Goal: Information Seeking & Learning: Learn about a topic

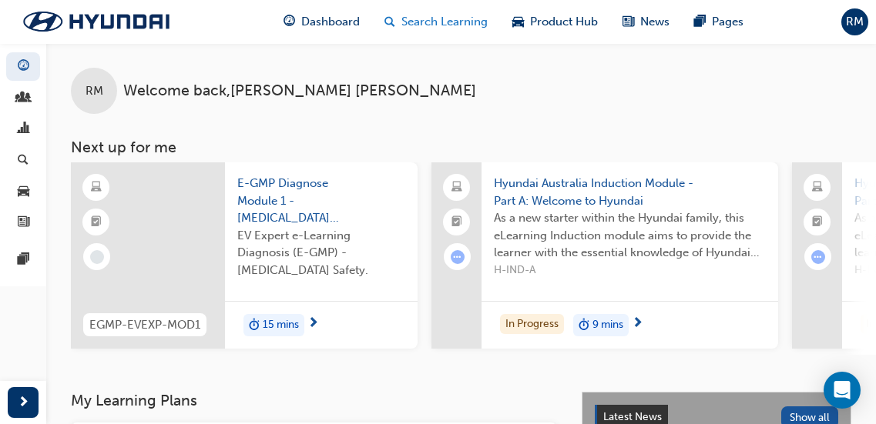
click at [463, 22] on span "Search Learning" at bounding box center [444, 22] width 86 height 18
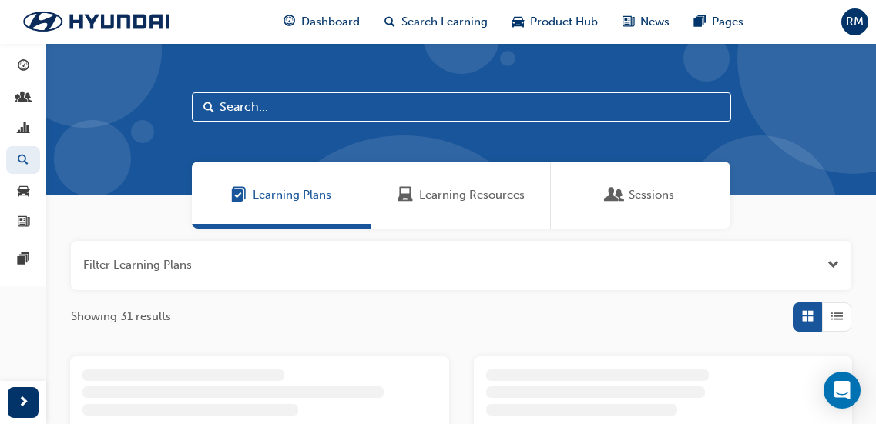
click at [446, 205] on div "Learning Resources" at bounding box center [460, 195] width 179 height 67
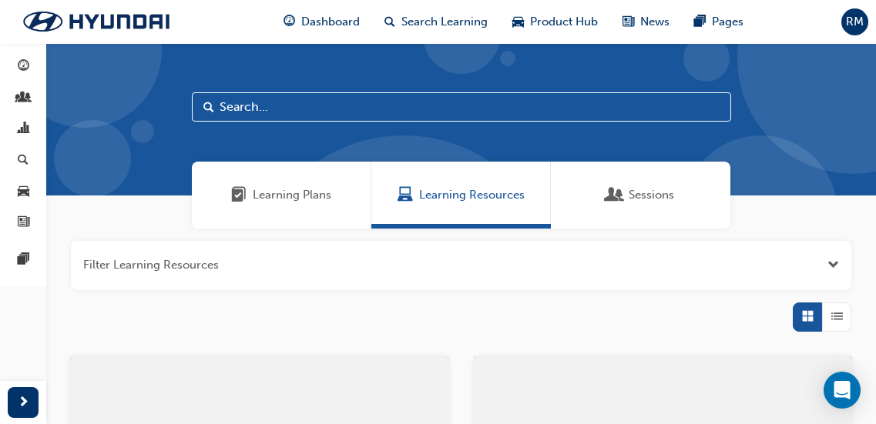
click at [312, 107] on input "text" at bounding box center [461, 106] width 539 height 29
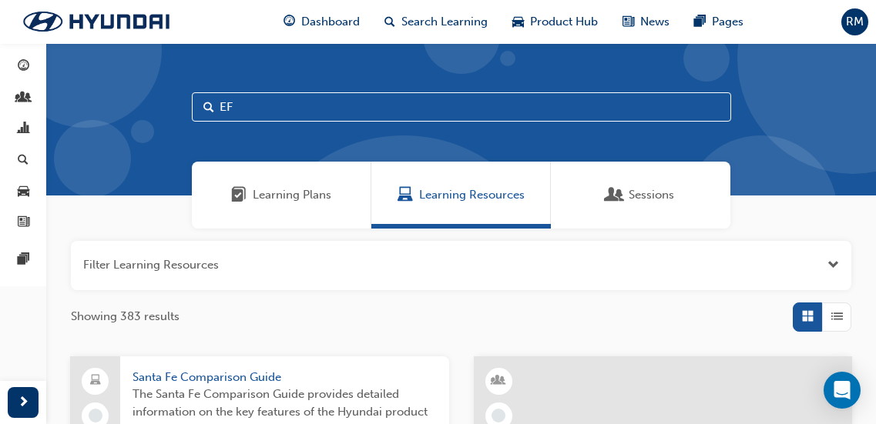
type input "EF"
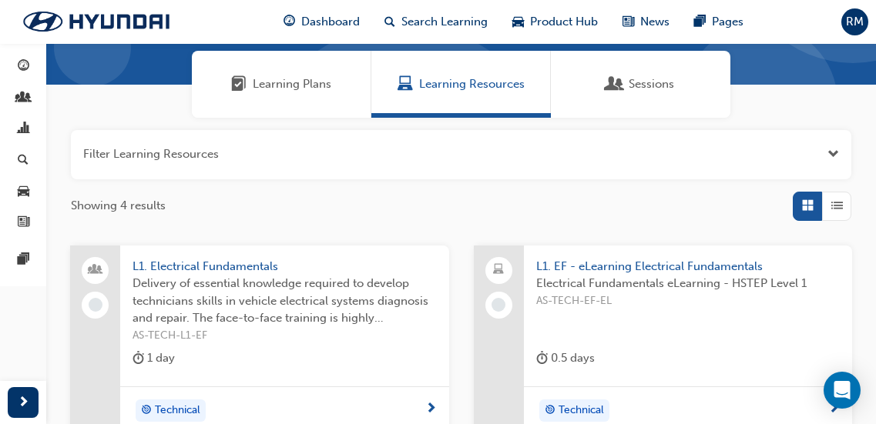
scroll to position [154, 0]
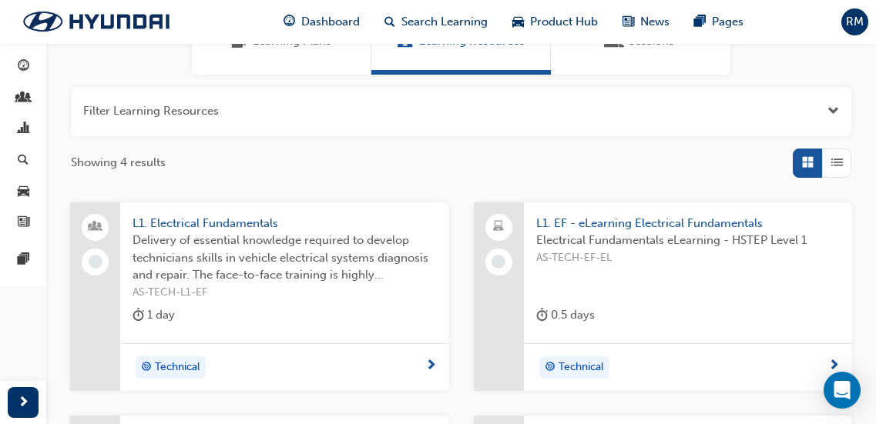
click at [294, 250] on span "Delivery of essential knowledge required to develop technicians skills in vehic…" at bounding box center [285, 258] width 304 height 52
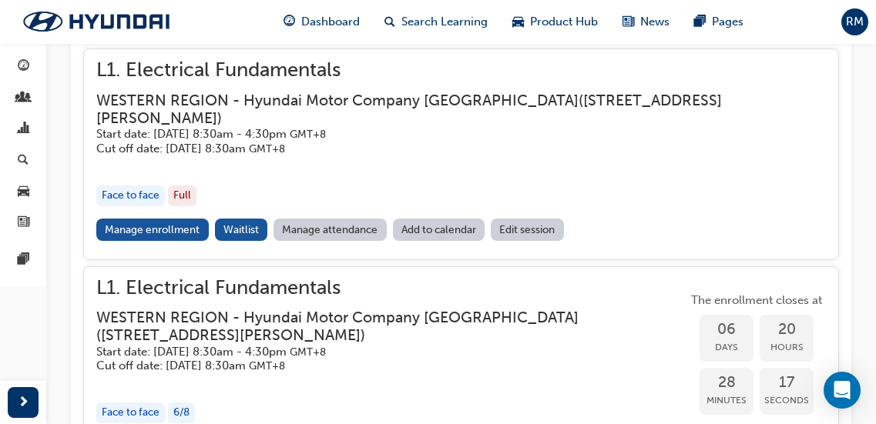
scroll to position [1257, 0]
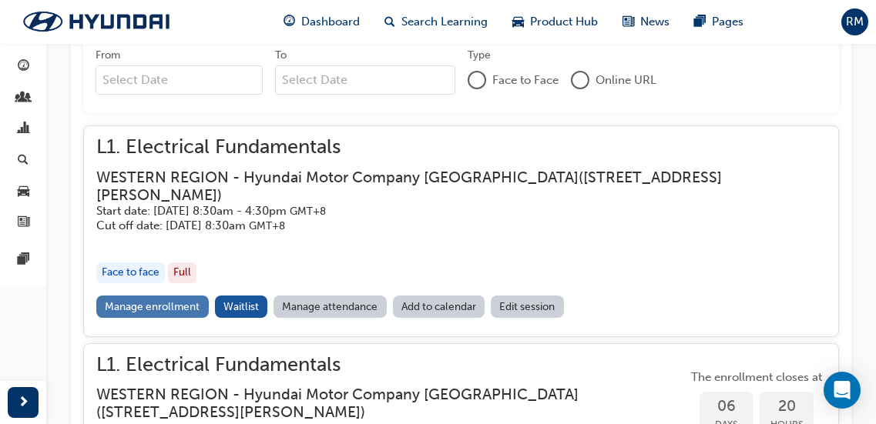
click at [139, 298] on link "Manage enrollment" at bounding box center [152, 307] width 112 height 22
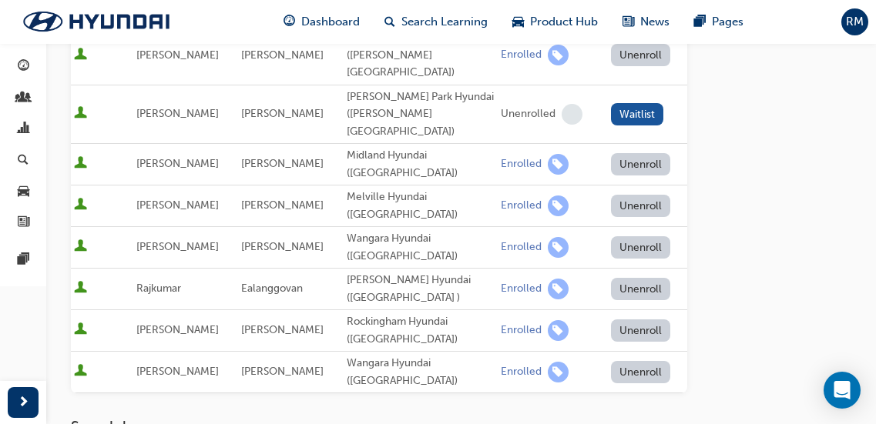
scroll to position [539, 0]
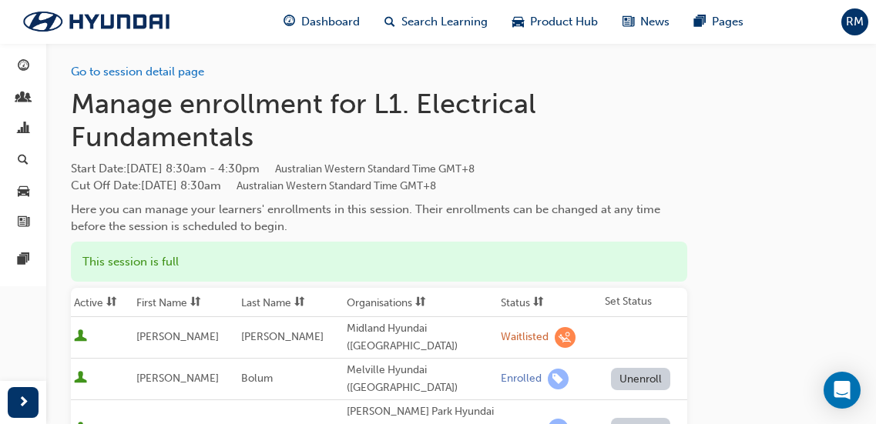
scroll to position [0, 0]
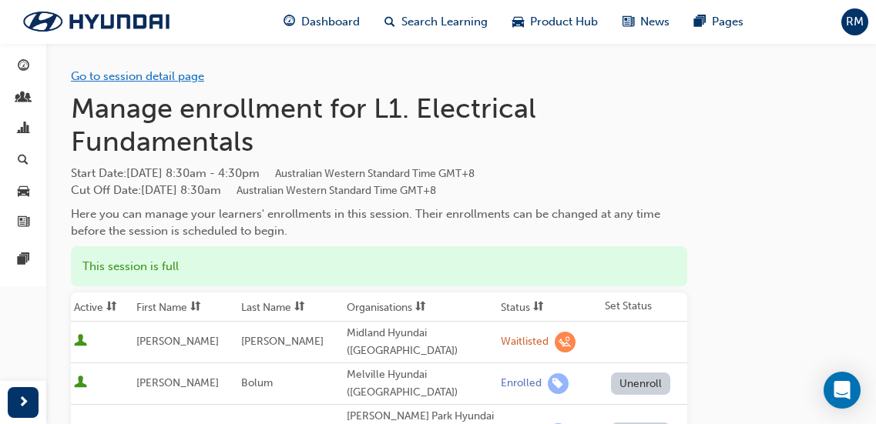
click at [164, 79] on link "Go to session detail page" at bounding box center [137, 76] width 133 height 14
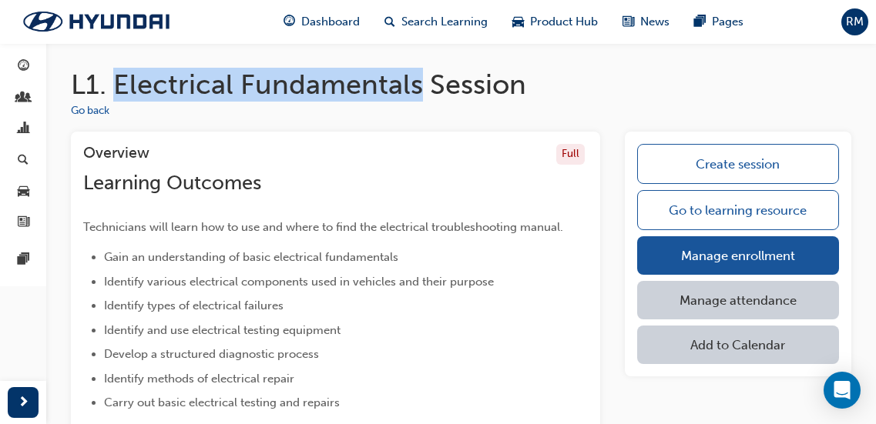
drag, startPoint x: 120, startPoint y: 83, endPoint x: 421, endPoint y: 73, distance: 301.4
click at [421, 73] on h1 "L1. Electrical Fundamentals Session" at bounding box center [461, 85] width 780 height 34
copy h1 "Electrical Fundamentals"
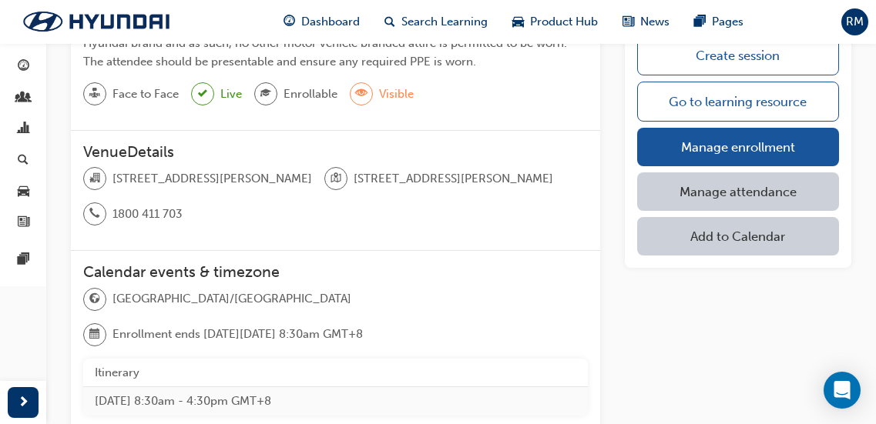
scroll to position [616, 0]
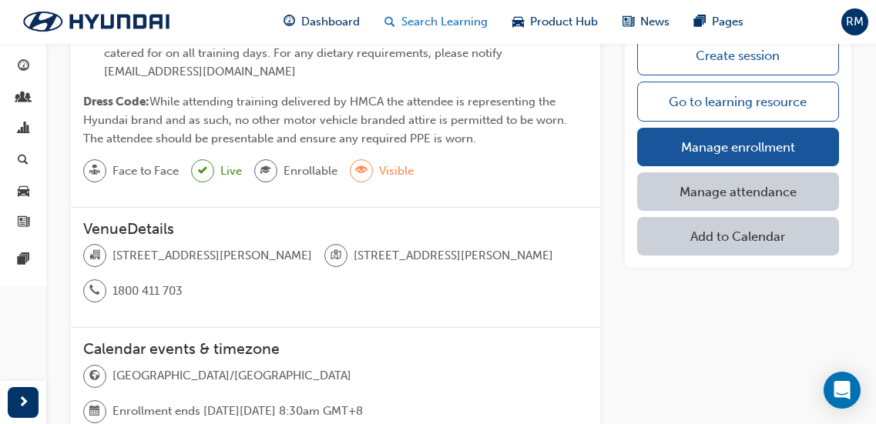
click at [442, 22] on span "Search Learning" at bounding box center [444, 22] width 86 height 18
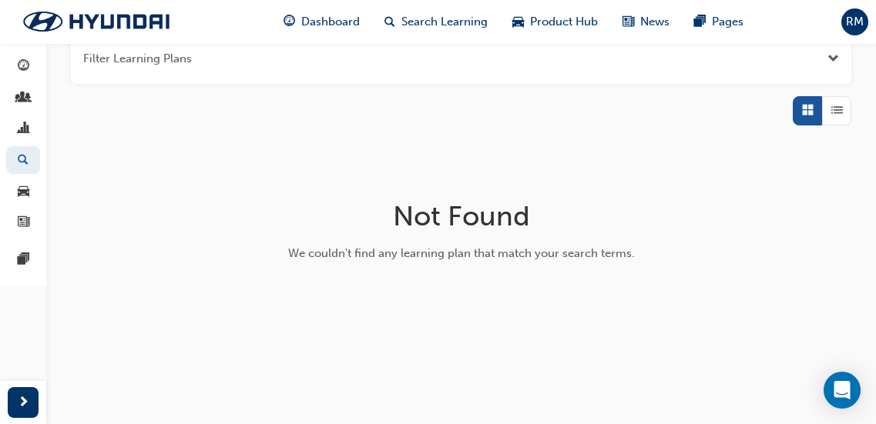
scroll to position [206, 0]
click at [417, 19] on span "Search Learning" at bounding box center [444, 22] width 86 height 18
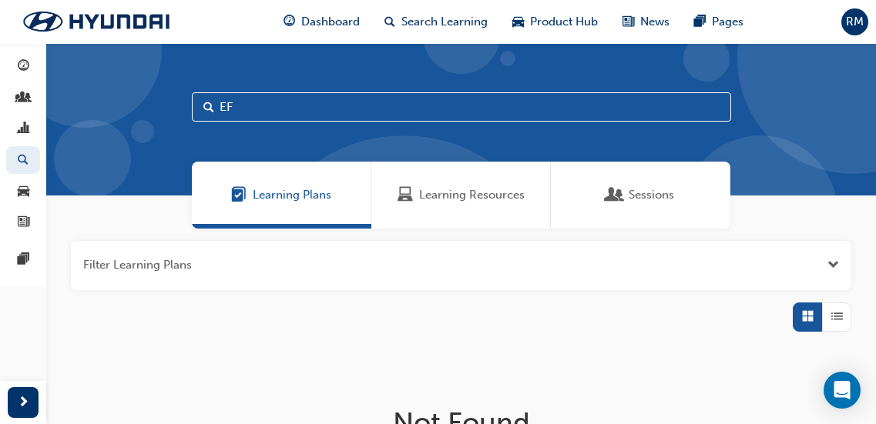
drag, startPoint x: 265, startPoint y: 109, endPoint x: 157, endPoint y: 109, distance: 107.8
click at [159, 109] on div "EF" at bounding box center [461, 119] width 830 height 153
type input "ECO"
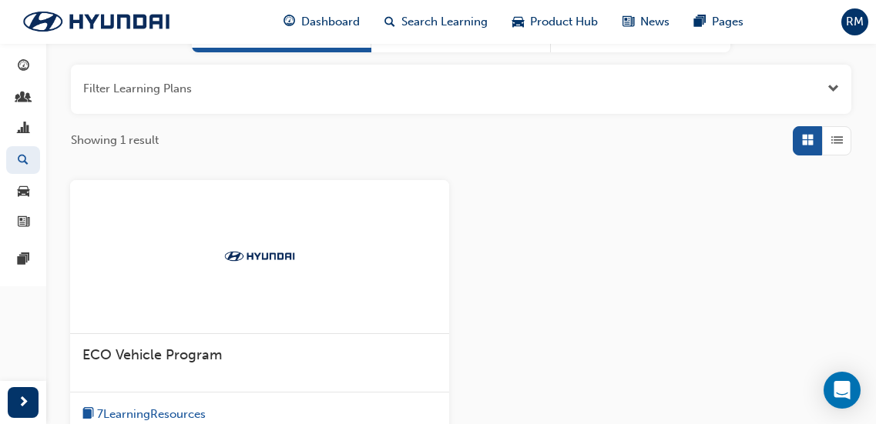
scroll to position [77, 0]
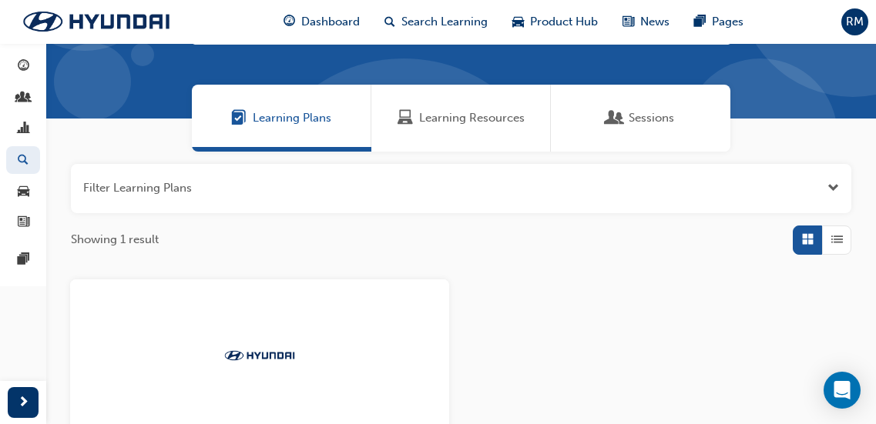
click at [421, 122] on span "Learning Resources" at bounding box center [472, 118] width 106 height 18
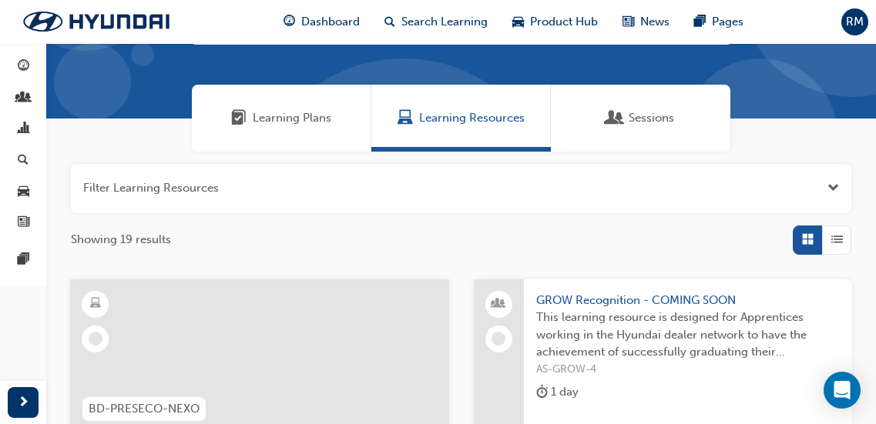
click at [839, 236] on span "List" at bounding box center [837, 240] width 12 height 18
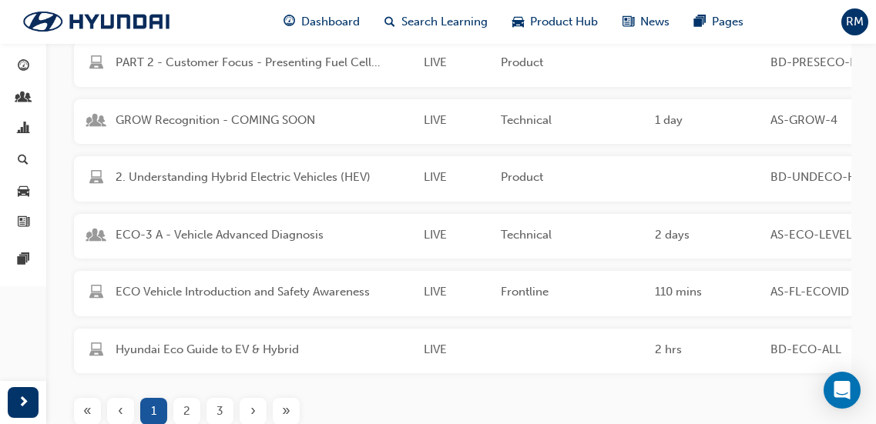
scroll to position [385, 0]
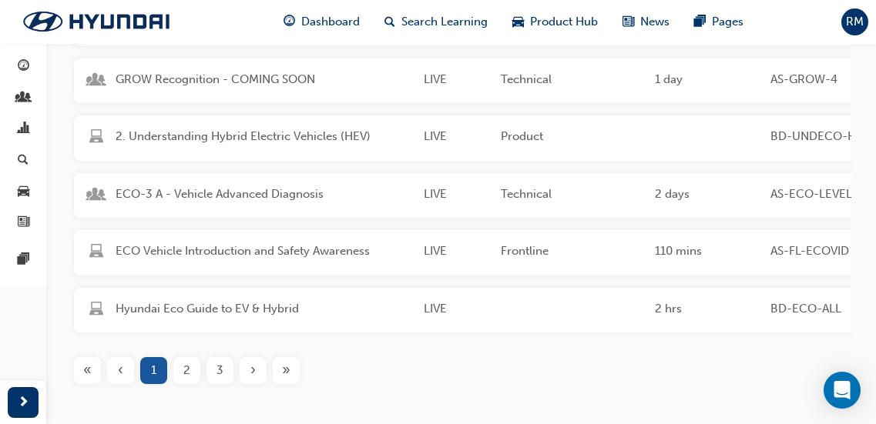
click at [183, 379] on span "2" at bounding box center [186, 371] width 7 height 18
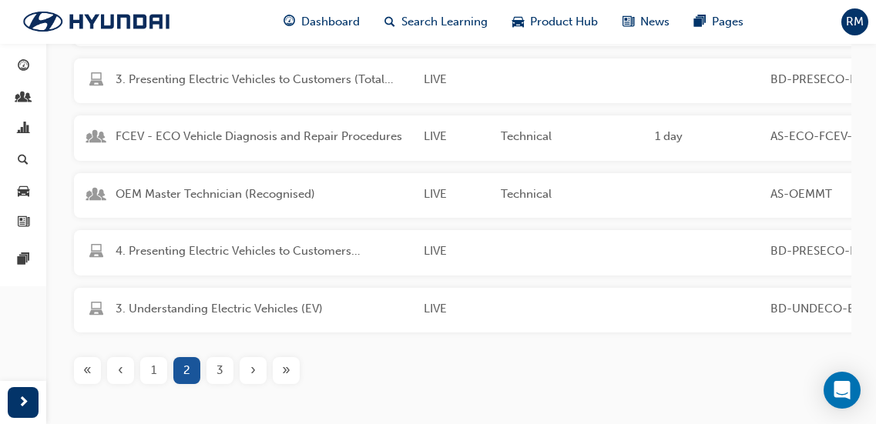
click at [223, 377] on span "3" at bounding box center [219, 371] width 7 height 18
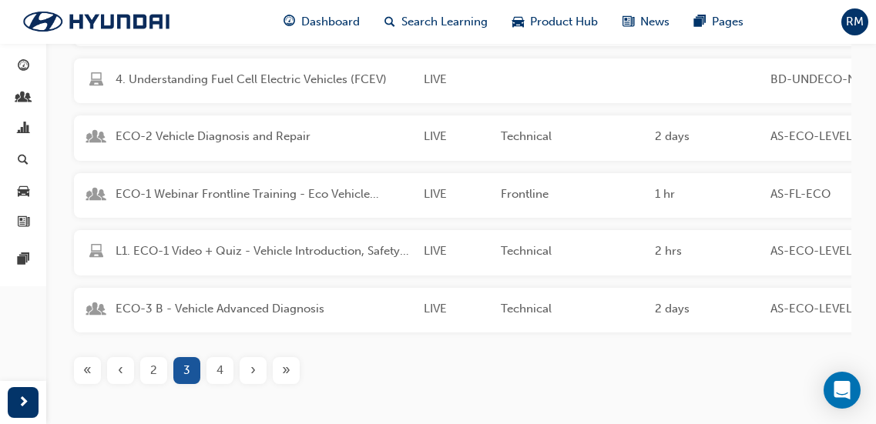
click at [223, 297] on div "ECO-3 B - Vehicle Advanced Diagnosis LIVE Technical 2 days AS-ECO-LEVEL 3 B Par…" at bounding box center [656, 310] width 1165 height 45
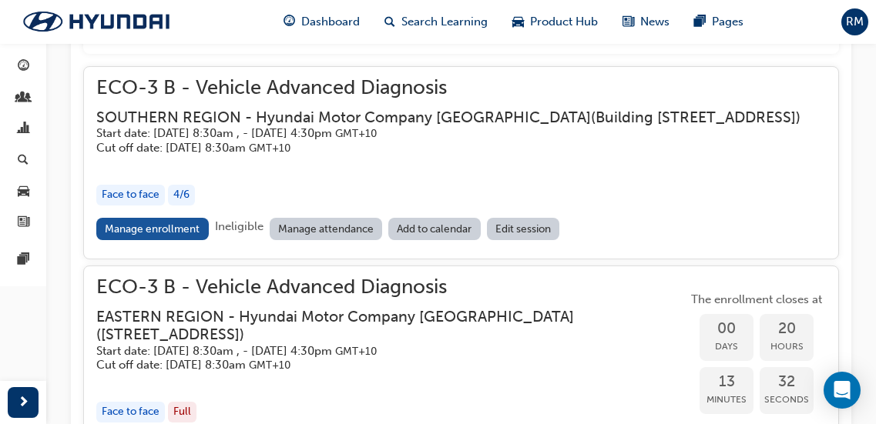
scroll to position [1475, 0]
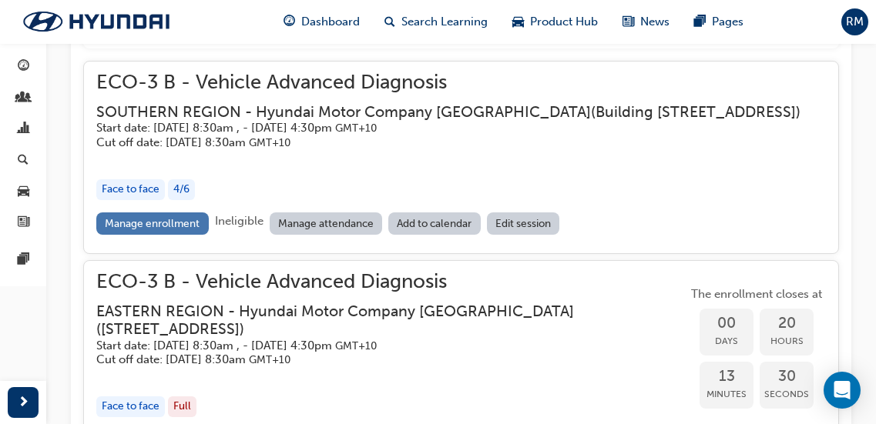
click at [186, 221] on link "Manage enrollment" at bounding box center [152, 224] width 112 height 22
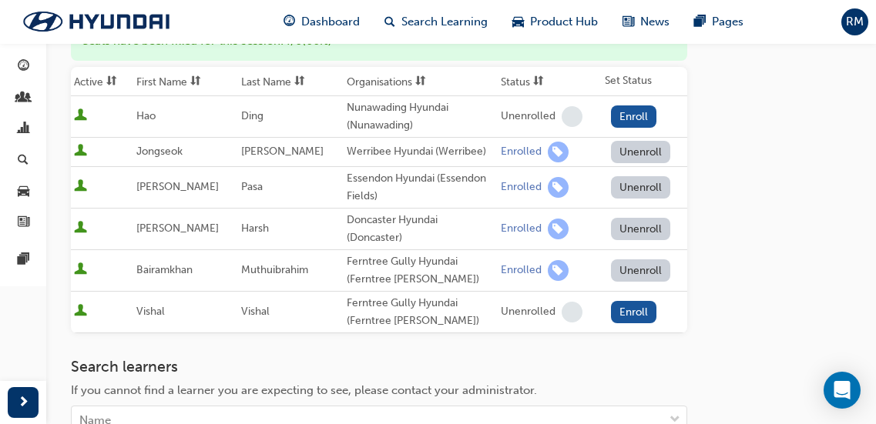
scroll to position [462, 0]
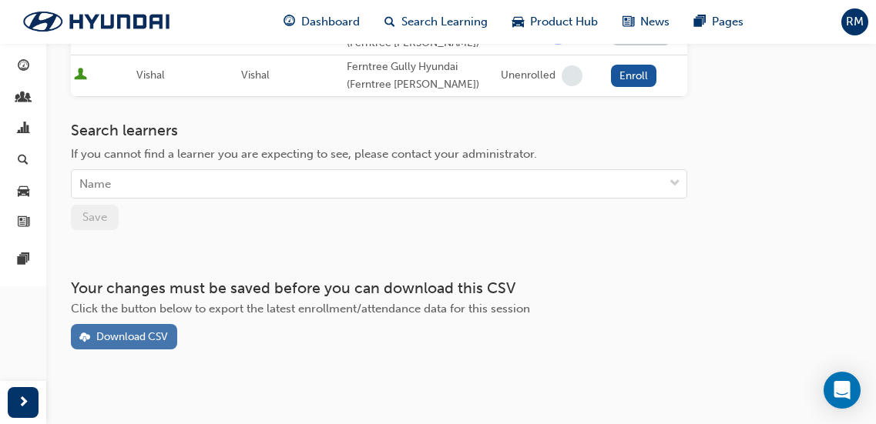
click at [164, 337] on div "Download CSV" at bounding box center [132, 336] width 72 height 13
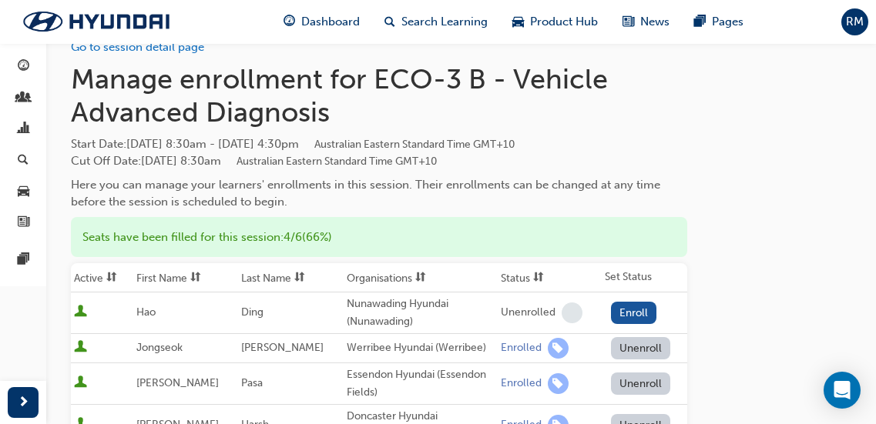
scroll to position [26, 0]
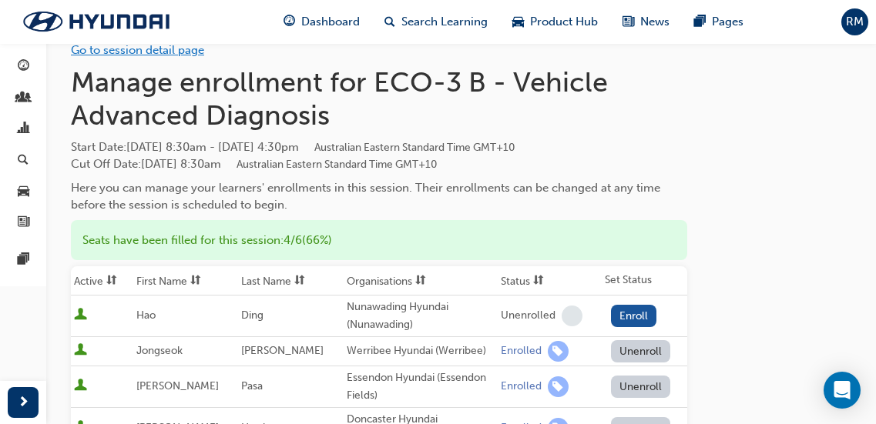
click at [153, 49] on link "Go to session detail page" at bounding box center [137, 50] width 133 height 14
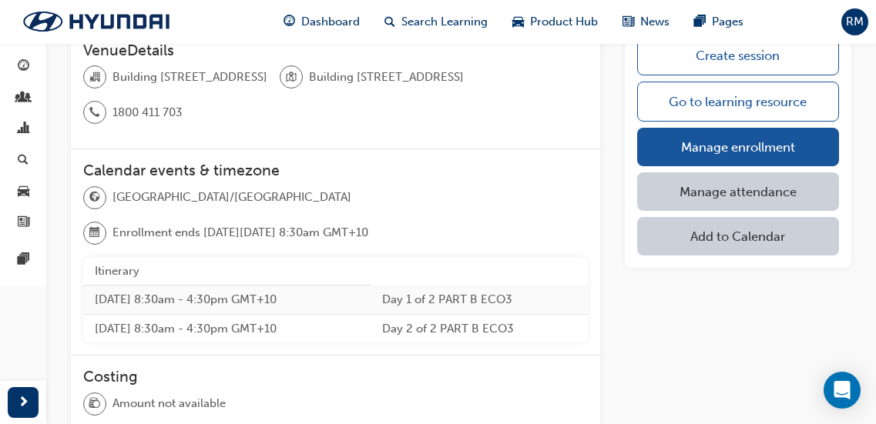
scroll to position [526, 0]
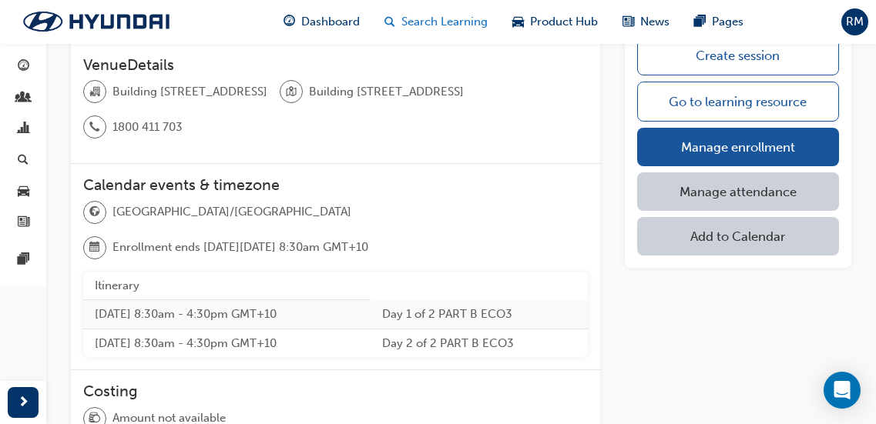
click at [424, 20] on span "Search Learning" at bounding box center [444, 22] width 86 height 18
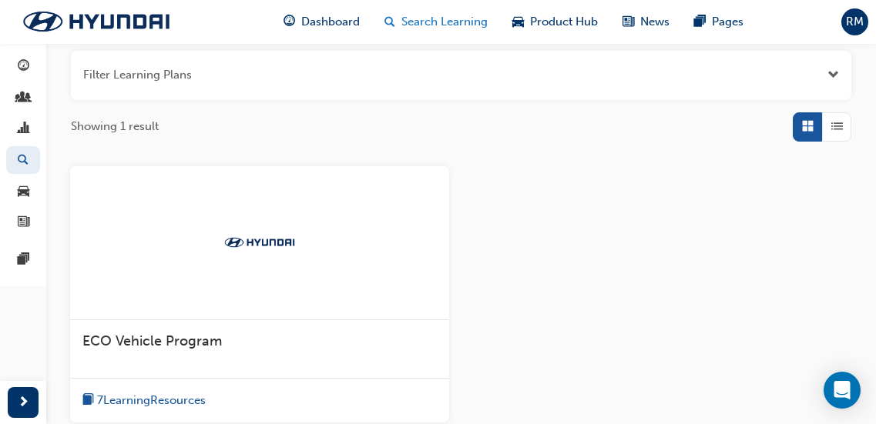
scroll to position [338, 0]
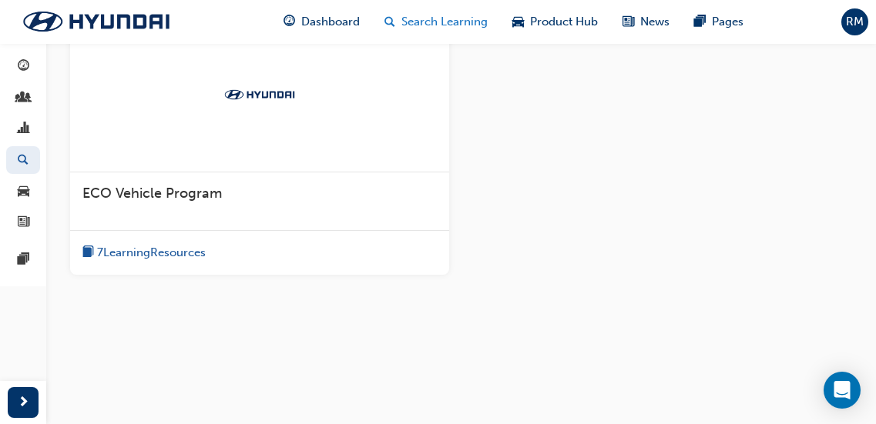
click at [469, 32] on div "Search Learning" at bounding box center [436, 22] width 128 height 32
click at [469, 23] on span "Search Learning" at bounding box center [444, 22] width 86 height 18
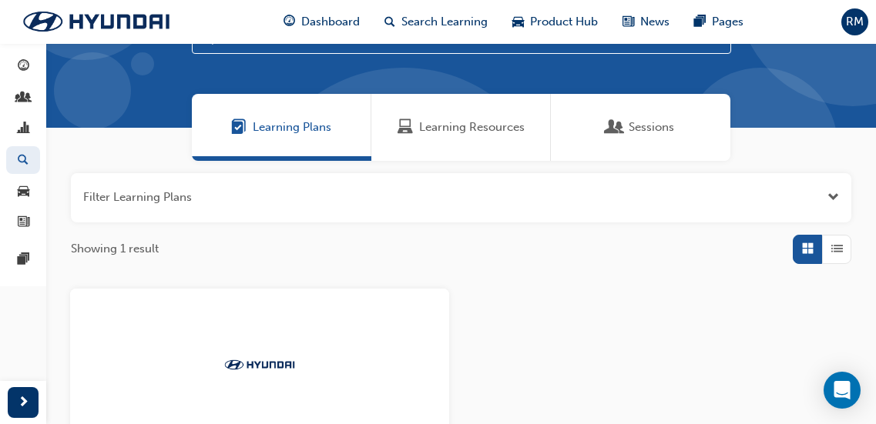
scroll to position [67, 0]
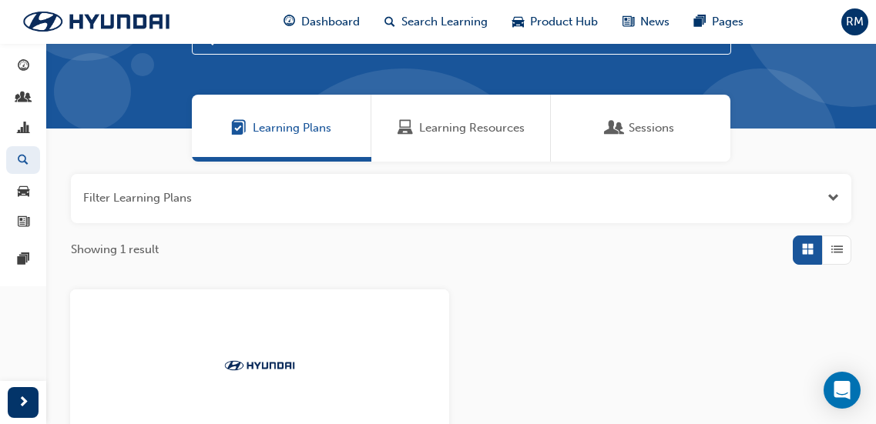
click at [423, 142] on div "Learning Resources" at bounding box center [460, 128] width 179 height 67
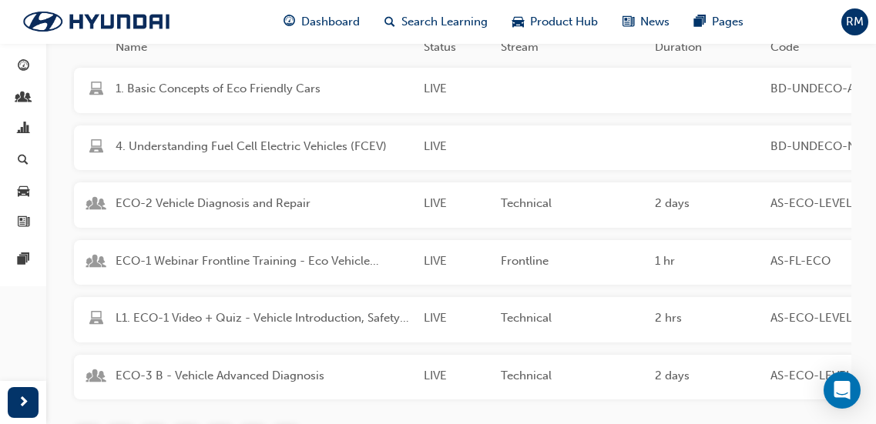
scroll to position [375, 0]
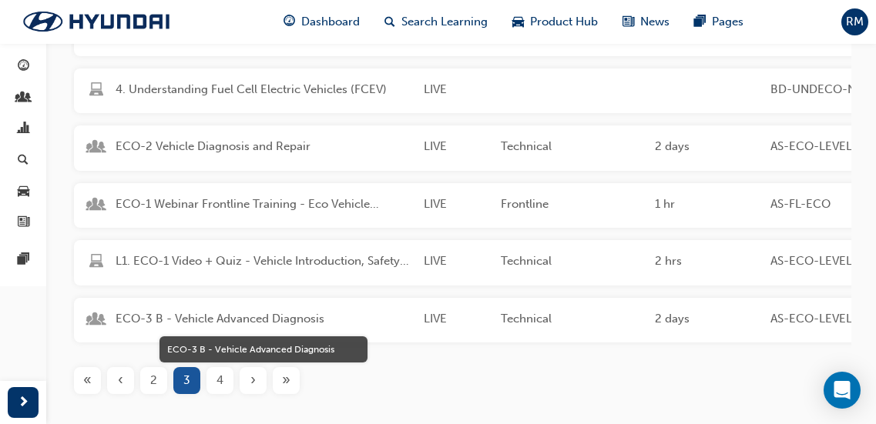
click at [181, 316] on span "ECO-3 B - Vehicle Advanced Diagnosis" at bounding box center [264, 319] width 296 height 18
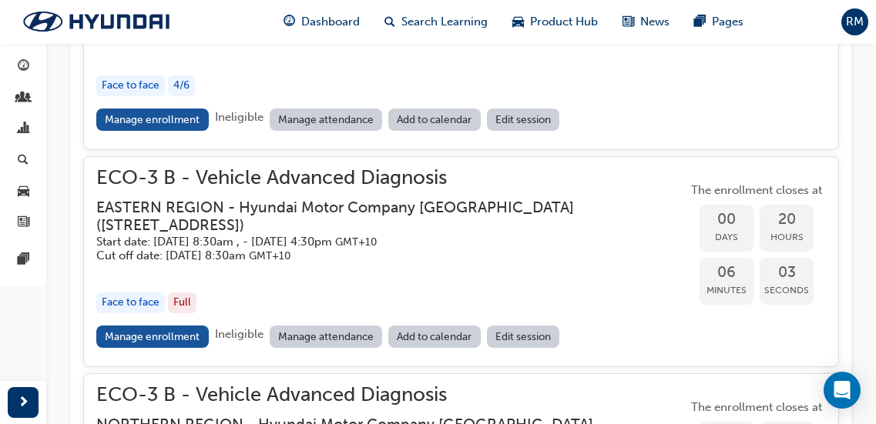
scroll to position [1595, 0]
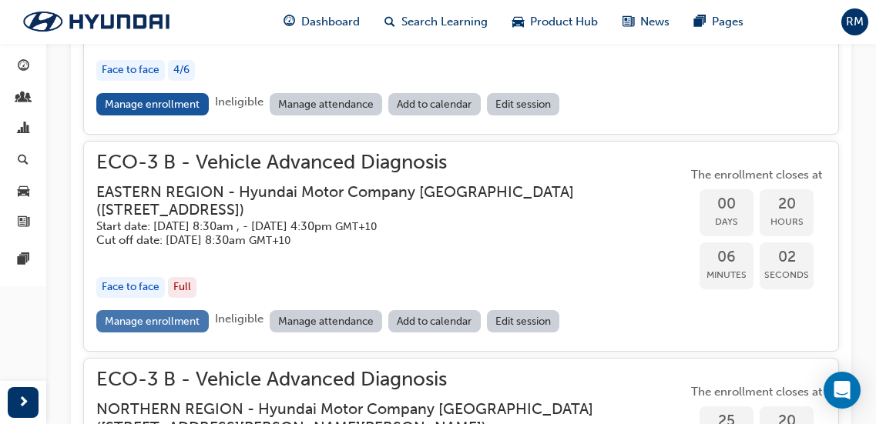
click at [182, 324] on link "Manage enrollment" at bounding box center [152, 321] width 112 height 22
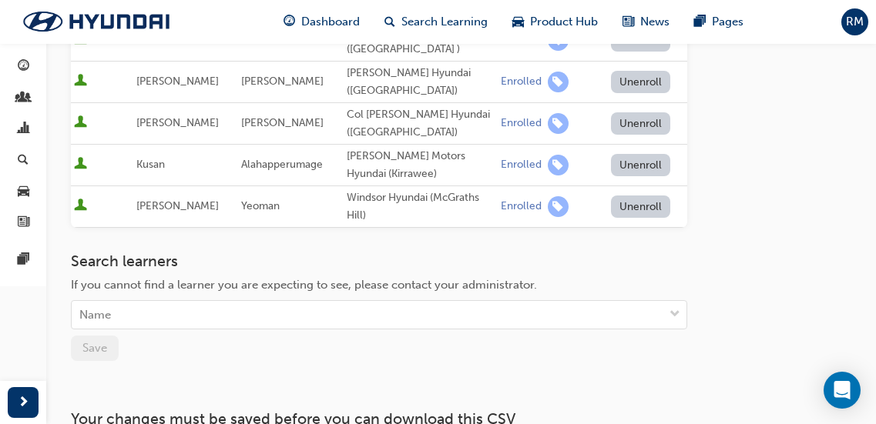
scroll to position [516, 0]
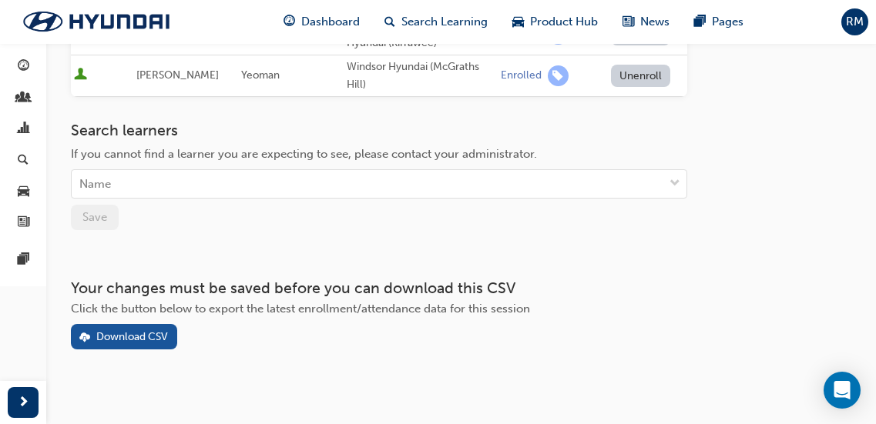
click at [183, 327] on div "Download CSV" at bounding box center [379, 336] width 616 height 25
click at [167, 330] on div "Download CSV" at bounding box center [132, 336] width 72 height 13
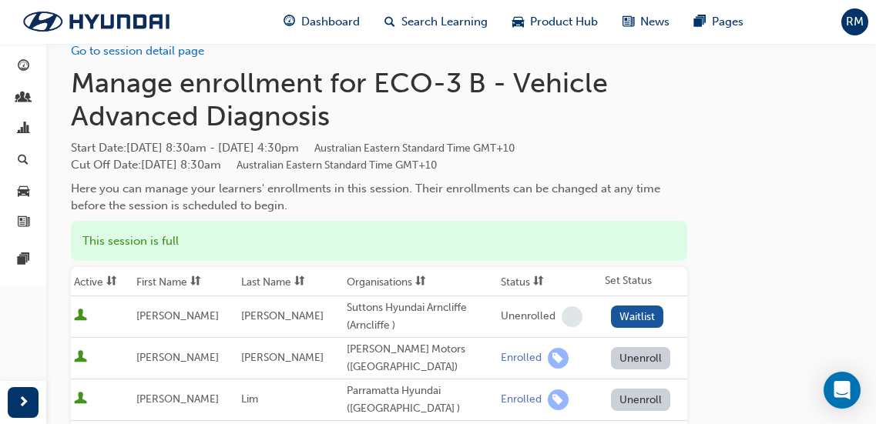
scroll to position [0, 0]
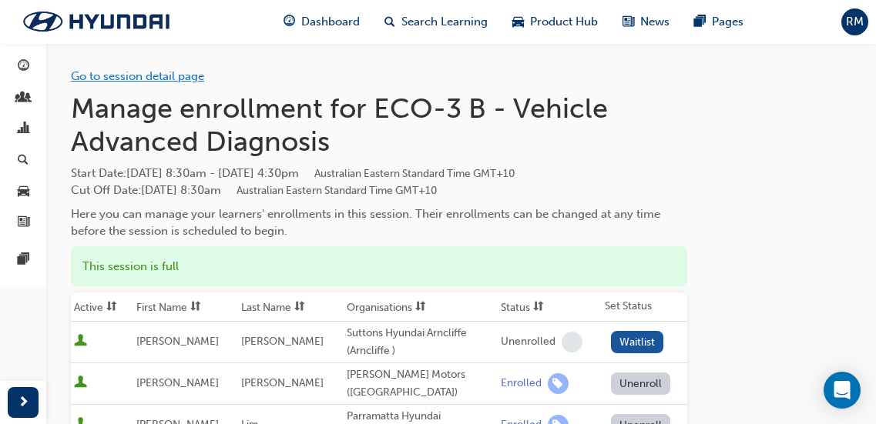
click at [112, 78] on link "Go to session detail page" at bounding box center [137, 76] width 133 height 14
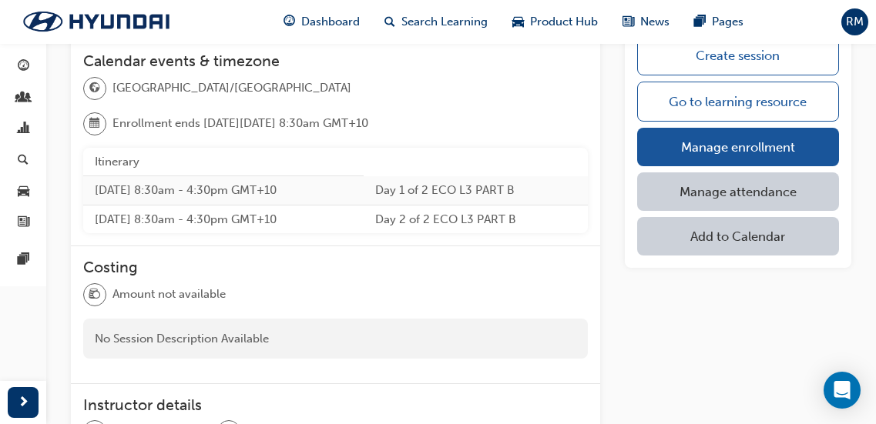
scroll to position [770, 0]
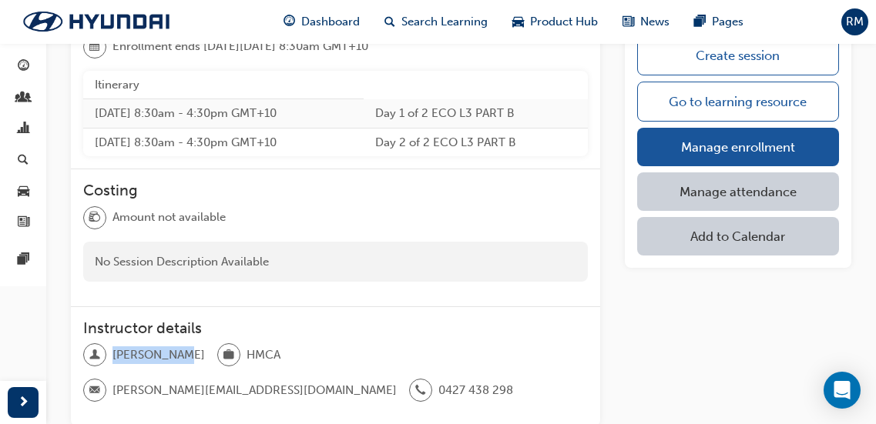
drag, startPoint x: 115, startPoint y: 361, endPoint x: 173, endPoint y: 357, distance: 58.7
click at [173, 357] on span "[PERSON_NAME]" at bounding box center [158, 356] width 92 height 18
copy span "[PERSON_NAME]"
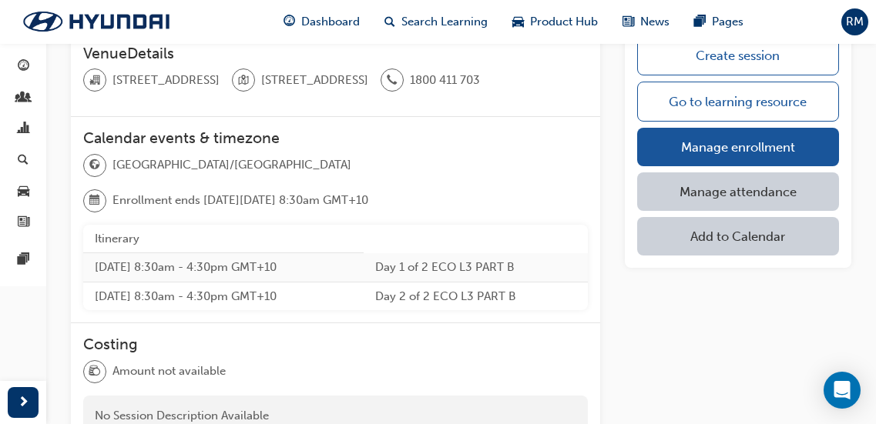
scroll to position [539, 0]
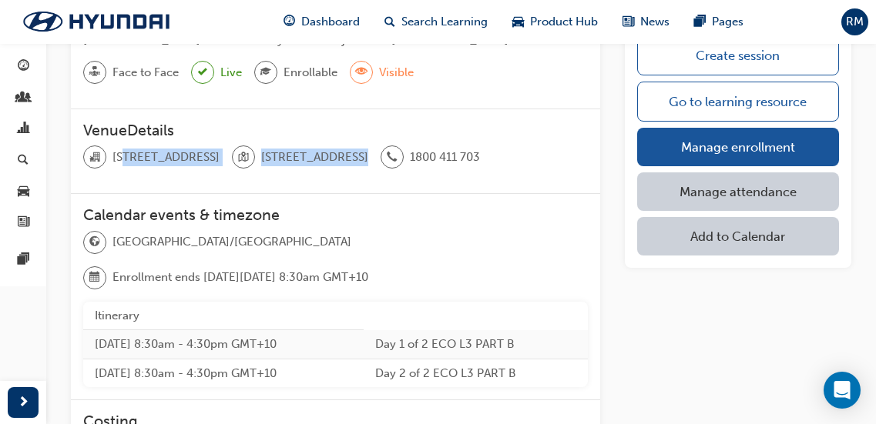
drag, startPoint x: 372, startPoint y: 159, endPoint x: 126, endPoint y: 156, distance: 246.5
click at [126, 156] on div "[STREET_ADDRESS][GEOGRAPHIC_DATA][STREET_ADDRESS] 1800 411 703" at bounding box center [335, 163] width 505 height 35
drag, startPoint x: 166, startPoint y: 171, endPoint x: 177, endPoint y: 171, distance: 11.6
click at [166, 171] on div "[STREET_ADDRESS][GEOGRAPHIC_DATA][STREET_ADDRESS] 1800 411 703" at bounding box center [335, 163] width 505 height 35
click at [387, 150] on div "[STREET_ADDRESS][GEOGRAPHIC_DATA][STREET_ADDRESS] 1800 411 703" at bounding box center [335, 163] width 505 height 35
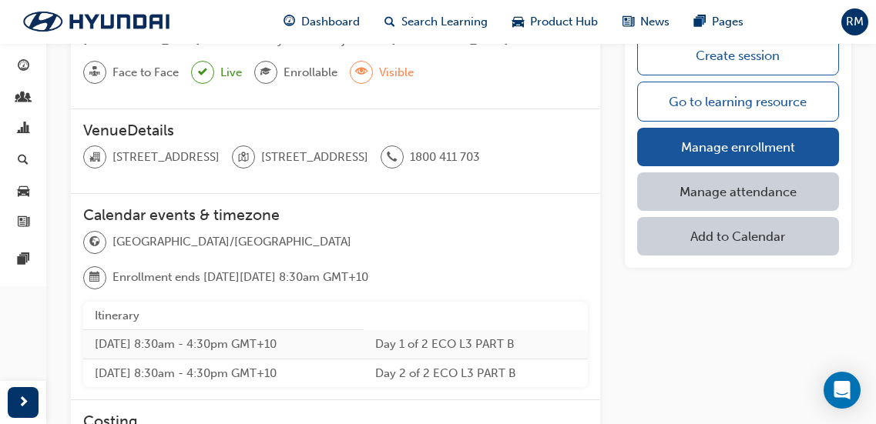
drag, startPoint x: 375, startPoint y: 156, endPoint x: 115, endPoint y: 147, distance: 260.5
click at [115, 147] on div "[STREET_ADDRESS][GEOGRAPHIC_DATA][STREET_ADDRESS] 1800 411 703" at bounding box center [335, 163] width 505 height 35
copy span "[STREET_ADDRESS]"
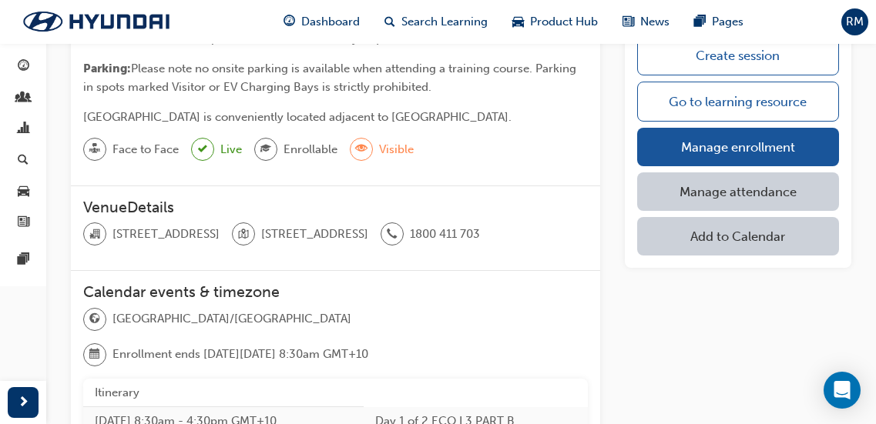
scroll to position [385, 0]
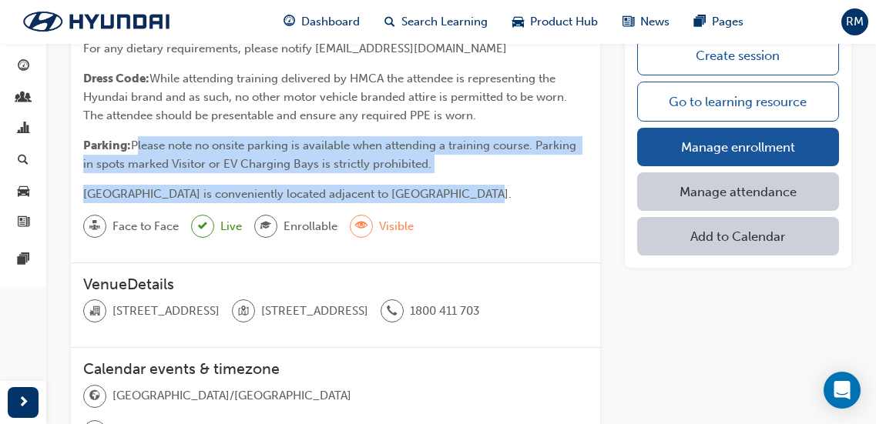
drag, startPoint x: 483, startPoint y: 189, endPoint x: 133, endPoint y: 133, distance: 354.2
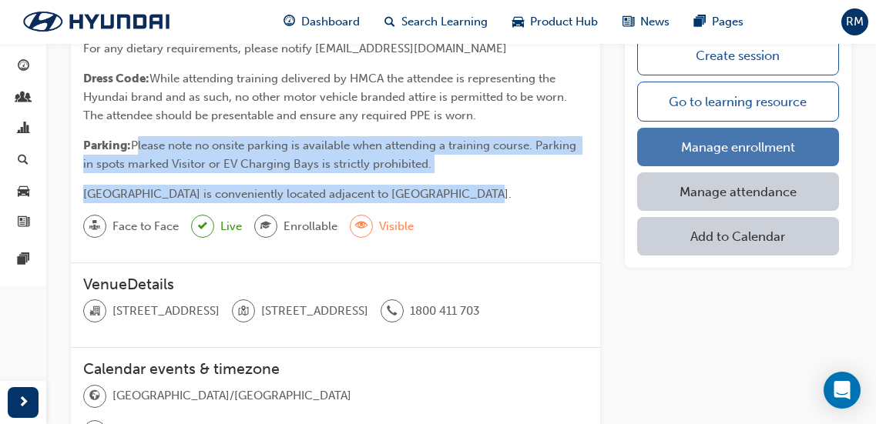
copy div "Please note no onsite parking is available when attending a training course. Pa…"
